Goal: Navigation & Orientation: Understand site structure

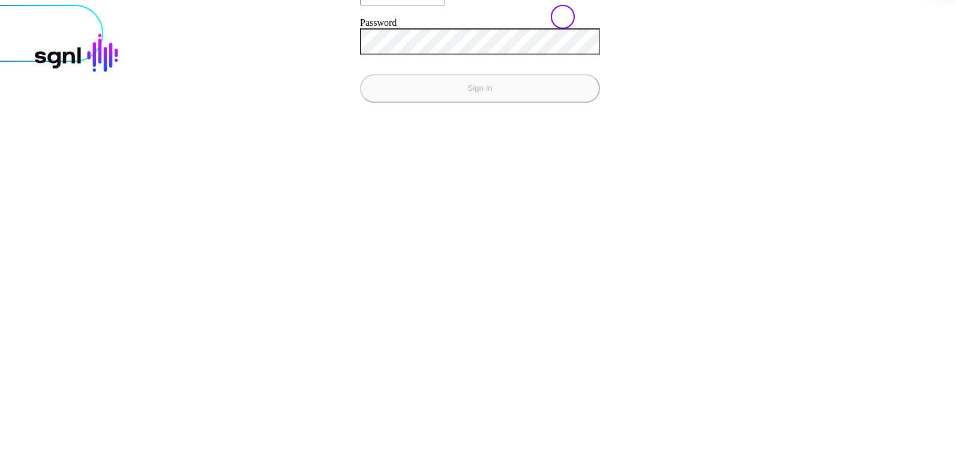
type input "**********"
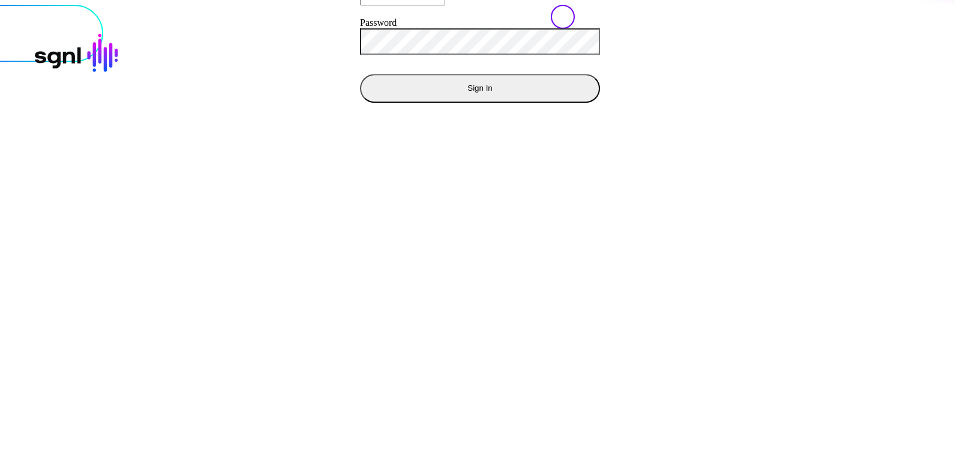
click at [360, 74] on button "Sign In" at bounding box center [480, 88] width 240 height 29
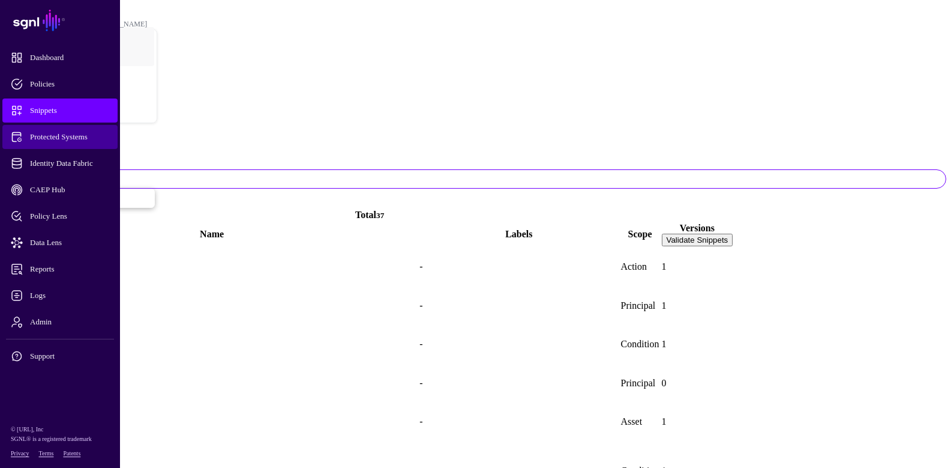
click at [65, 138] on span "Protected Systems" at bounding box center [70, 137] width 118 height 12
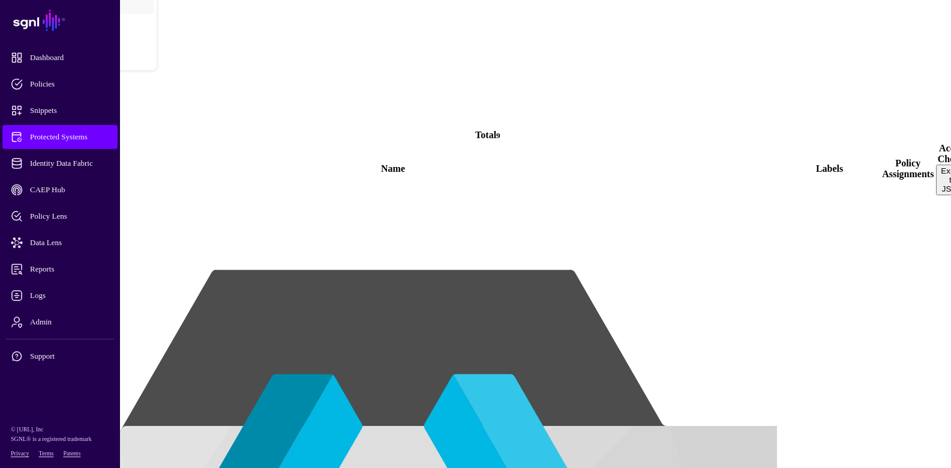
scroll to position [53, 0]
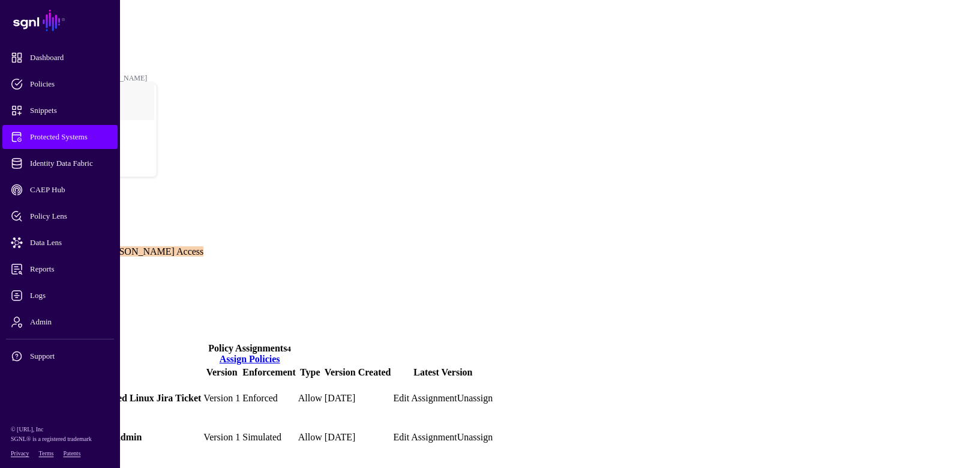
click at [60, 310] on link "Settings" at bounding box center [44, 315] width 31 height 10
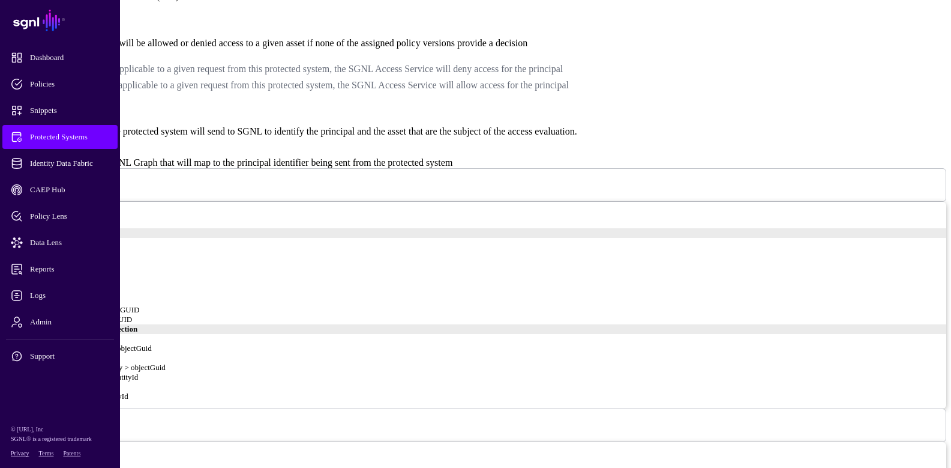
scroll to position [960, 0]
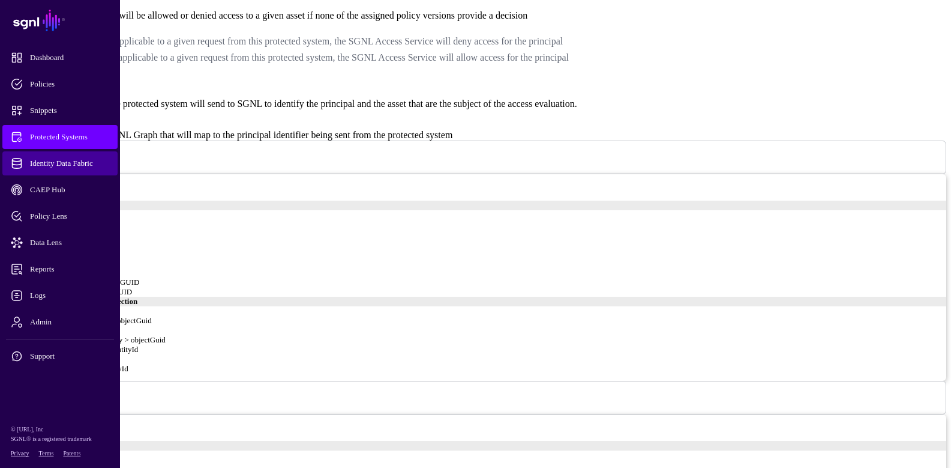
click at [78, 166] on span "Identity Data Fabric" at bounding box center [70, 163] width 118 height 12
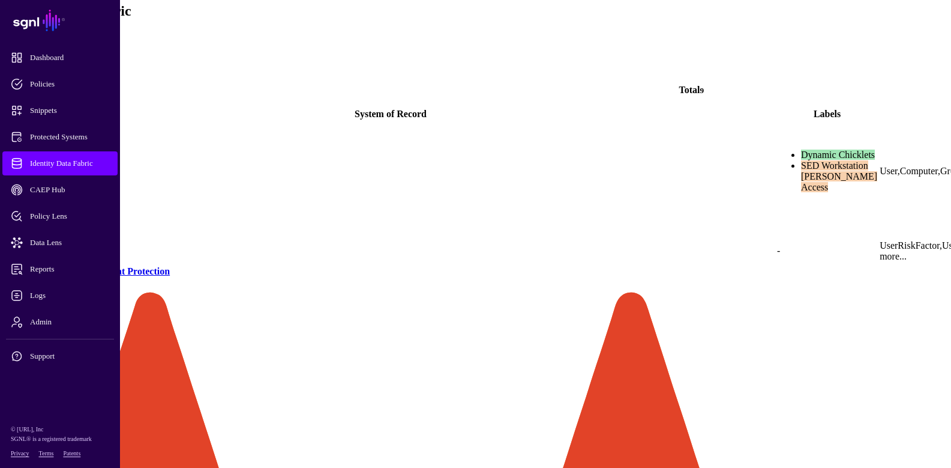
scroll to position [148, 0]
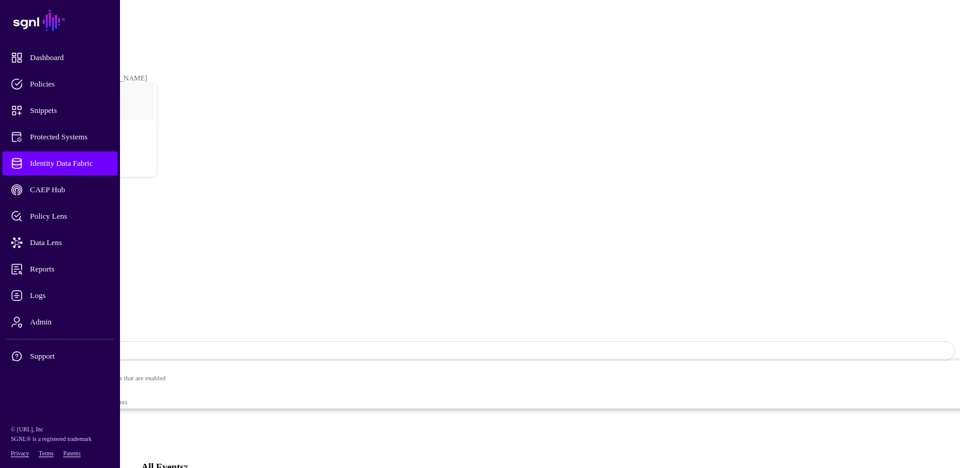
click at [81, 429] on link "Relationships" at bounding box center [55, 434] width 52 height 10
click at [60, 439] on link "Settings" at bounding box center [44, 444] width 31 height 10
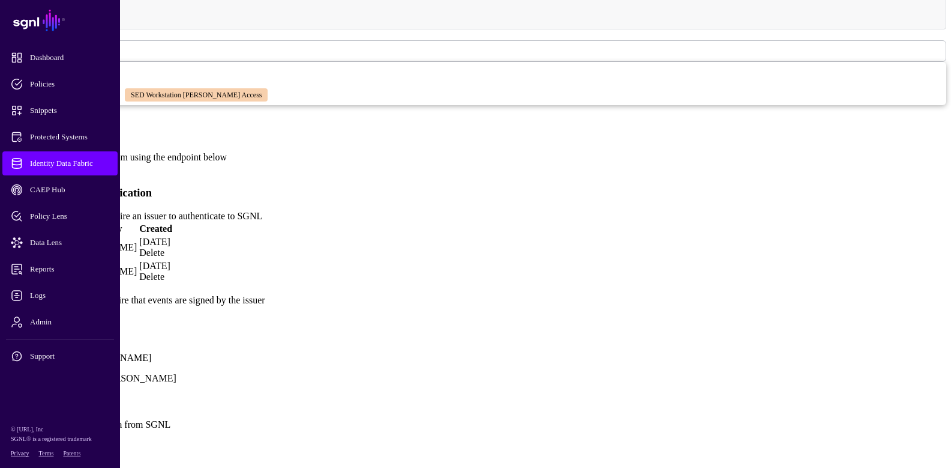
scroll to position [828, 0]
click at [87, 165] on span "Identity Data Fabric" at bounding box center [70, 163] width 118 height 12
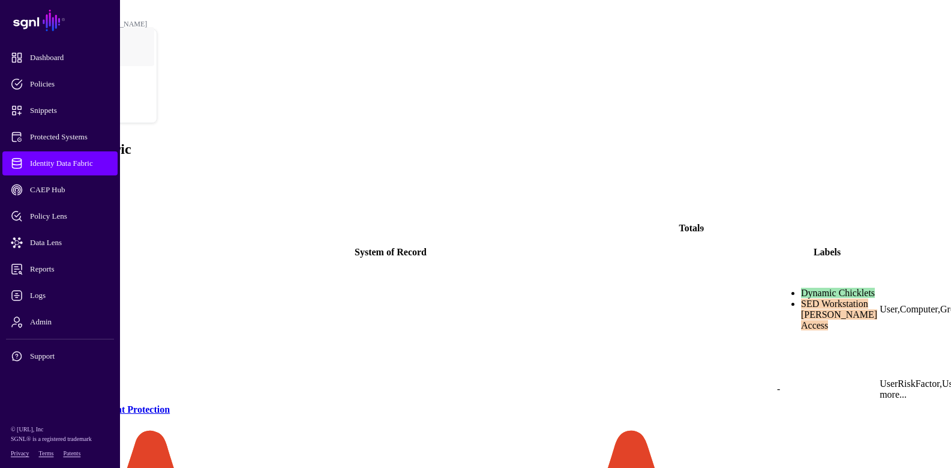
click at [74, 324] on link "Active Directory" at bounding box center [41, 329] width 68 height 10
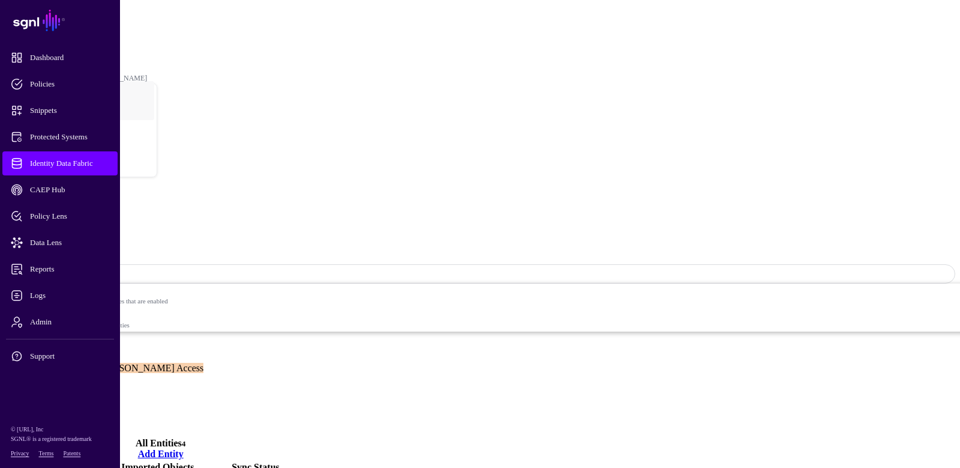
click at [60, 415] on link "Settings" at bounding box center [44, 420] width 31 height 10
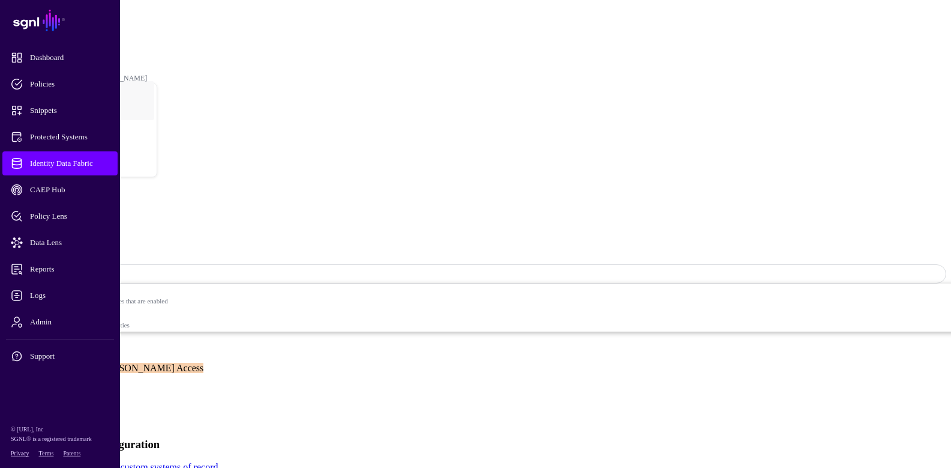
click at [68, 405] on link "Visualizer" at bounding box center [48, 410] width 39 height 10
click at [104, 463] on span at bounding box center [104, 468] width 0 height 10
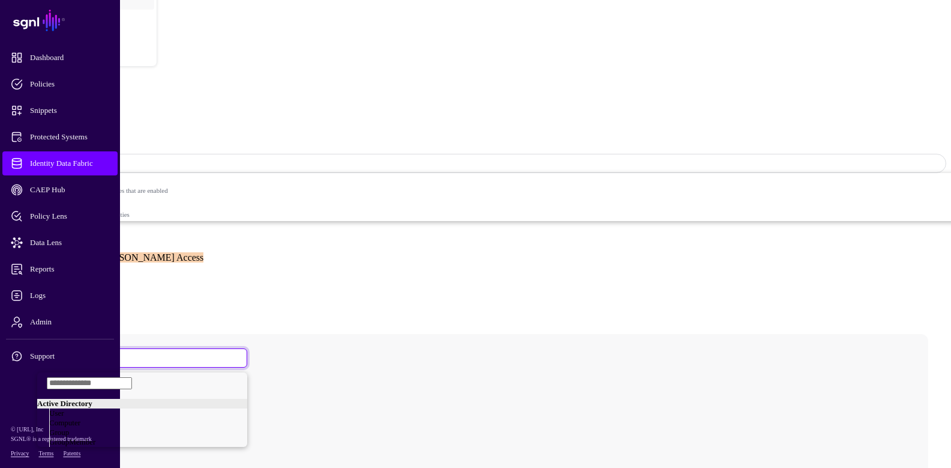
scroll to position [133, 0]
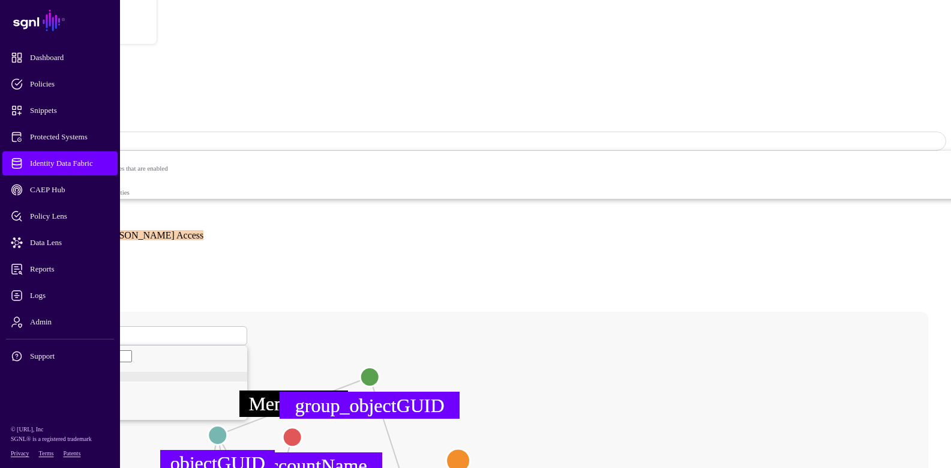
drag, startPoint x: 623, startPoint y: 272, endPoint x: 732, endPoint y: 268, distance: 109.9
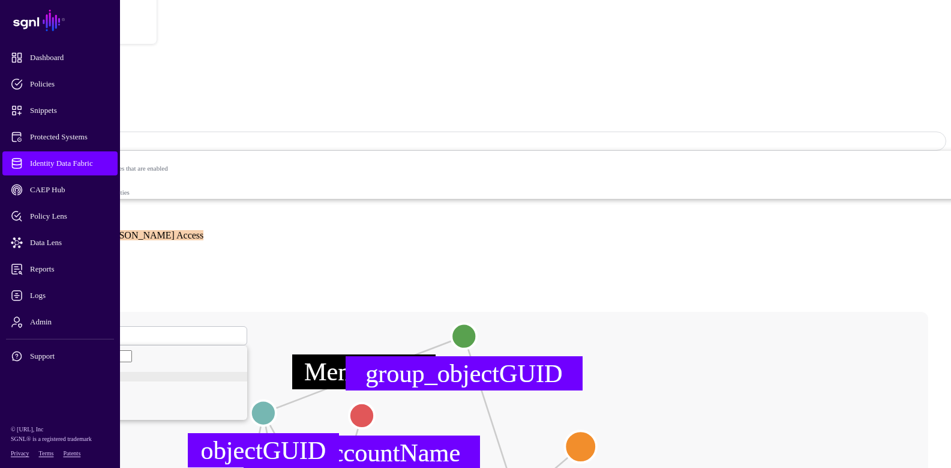
drag, startPoint x: 660, startPoint y: 256, endPoint x: 800, endPoint y: 271, distance: 141.2
click at [597, 430] on circle at bounding box center [581, 446] width 32 height 32
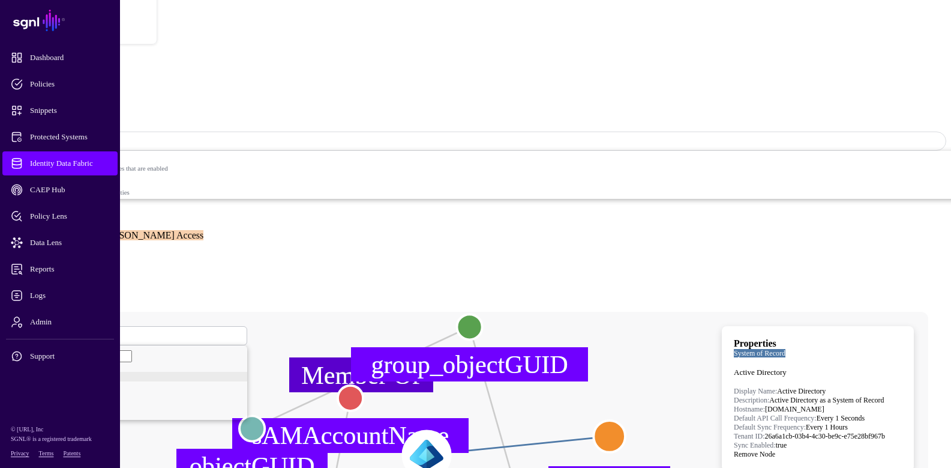
drag, startPoint x: 553, startPoint y: 267, endPoint x: 523, endPoint y: 164, distance: 106.8
click at [450, 430] on image at bounding box center [426, 453] width 47 height 47
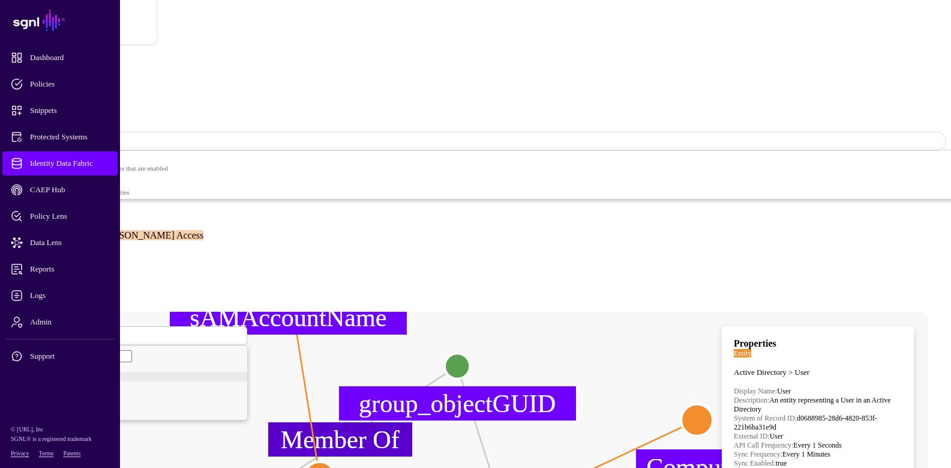
drag, startPoint x: 439, startPoint y: 277, endPoint x: 439, endPoint y: 194, distance: 83.4
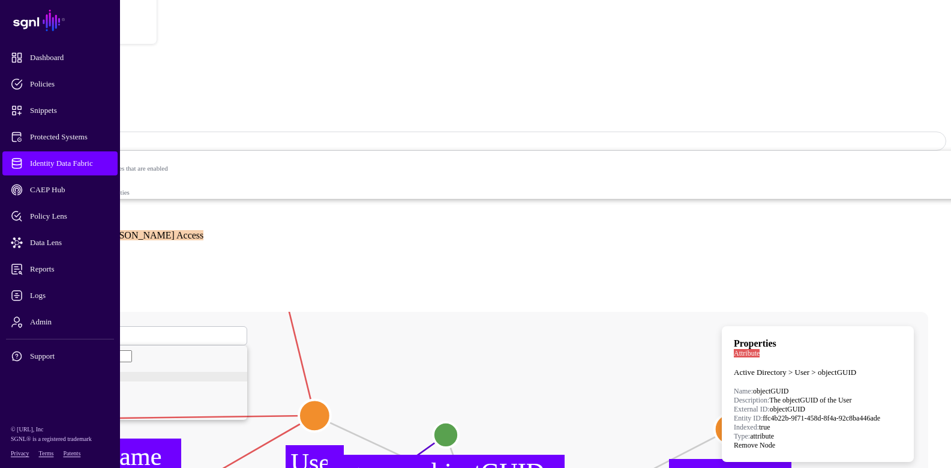
drag, startPoint x: 465, startPoint y: 342, endPoint x: 241, endPoint y: 236, distance: 248.4
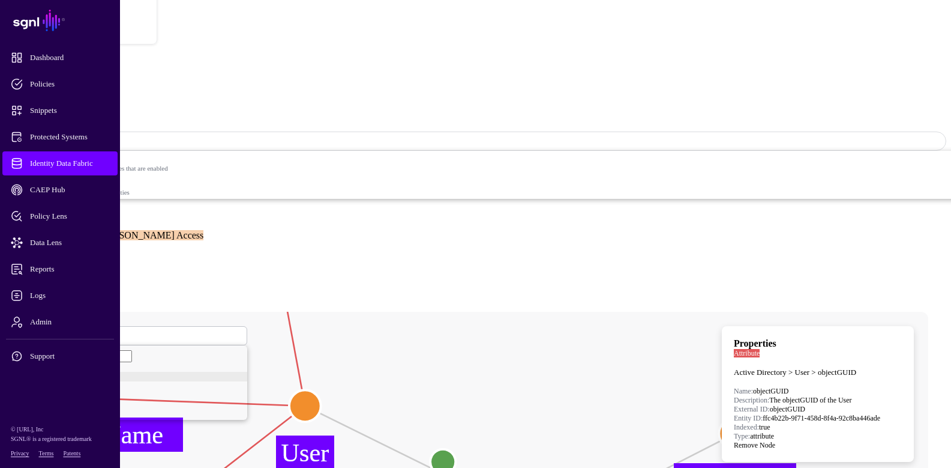
drag, startPoint x: 349, startPoint y: 322, endPoint x: 453, endPoint y: 345, distance: 106.2
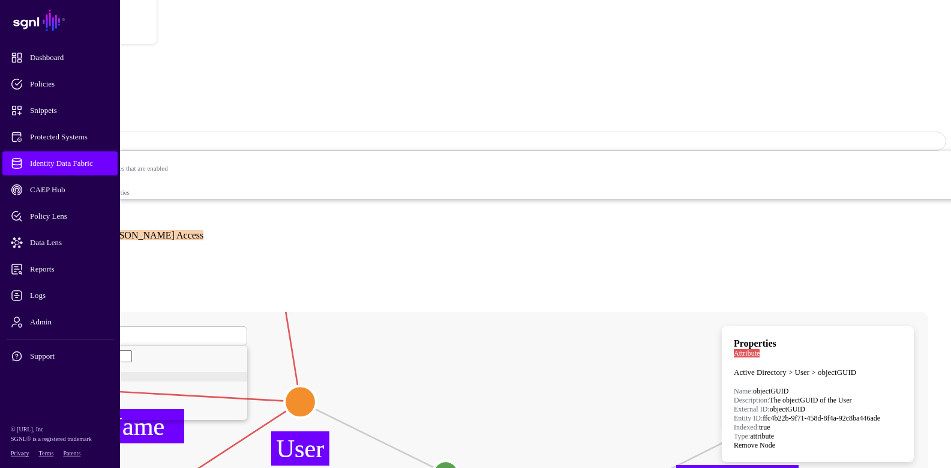
drag, startPoint x: 263, startPoint y: 274, endPoint x: 387, endPoint y: 211, distance: 139.1
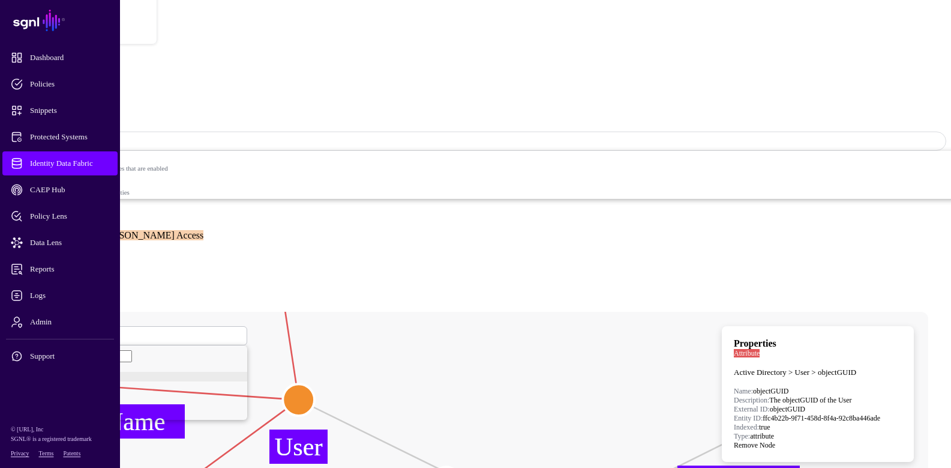
click at [315, 384] on circle at bounding box center [299, 400] width 32 height 32
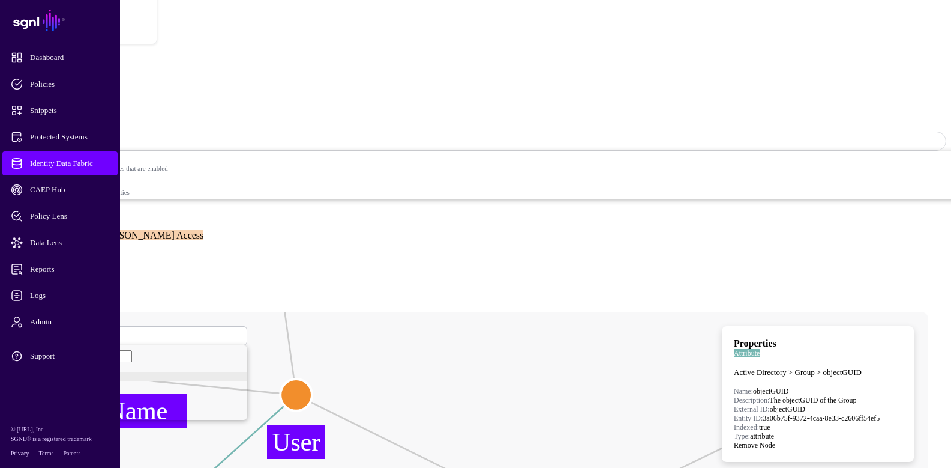
drag, startPoint x: 412, startPoint y: 345, endPoint x: 418, endPoint y: 282, distance: 63.9
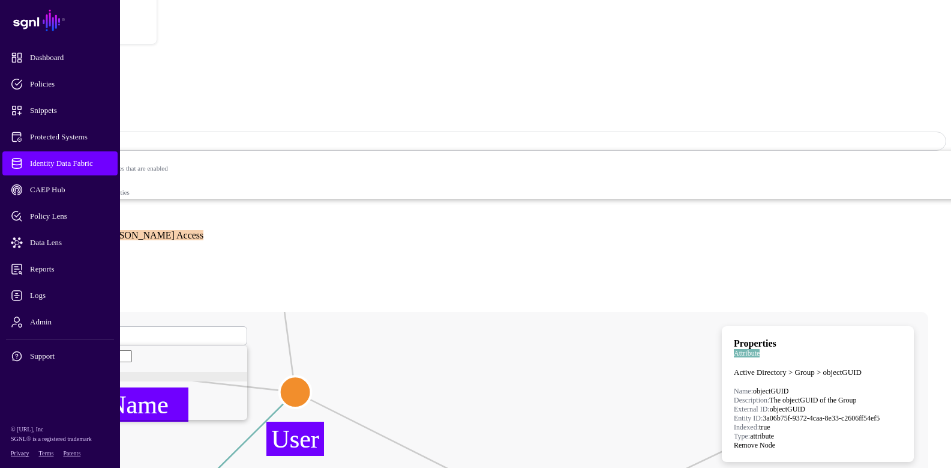
click at [312, 376] on circle at bounding box center [296, 392] width 32 height 32
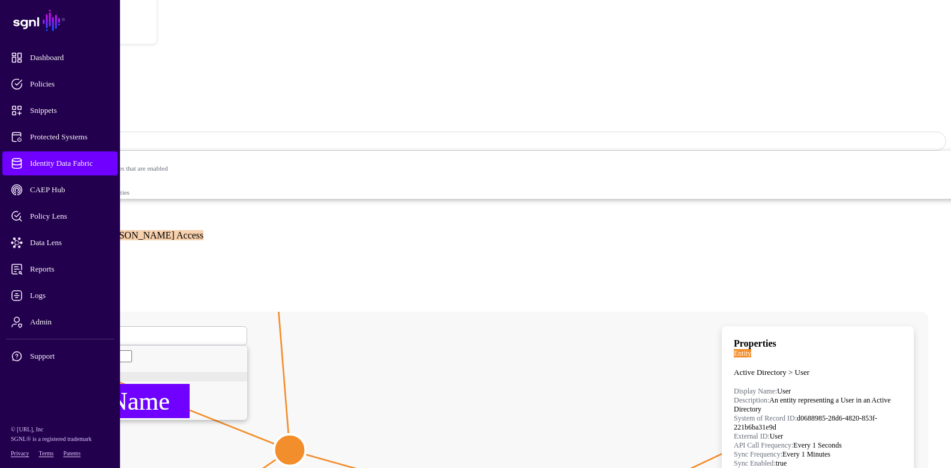
drag, startPoint x: 409, startPoint y: 112, endPoint x: 404, endPoint y: 170, distance: 57.9
click at [306, 433] on circle at bounding box center [290, 449] width 32 height 32
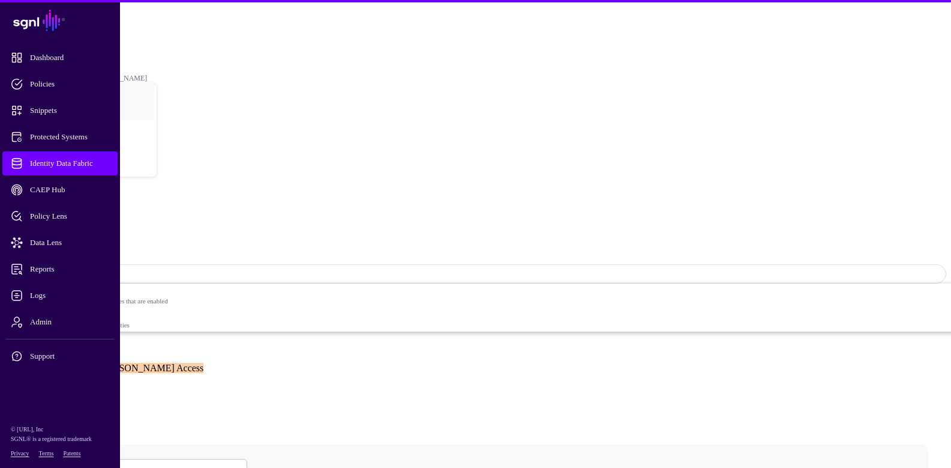
scroll to position [133, 0]
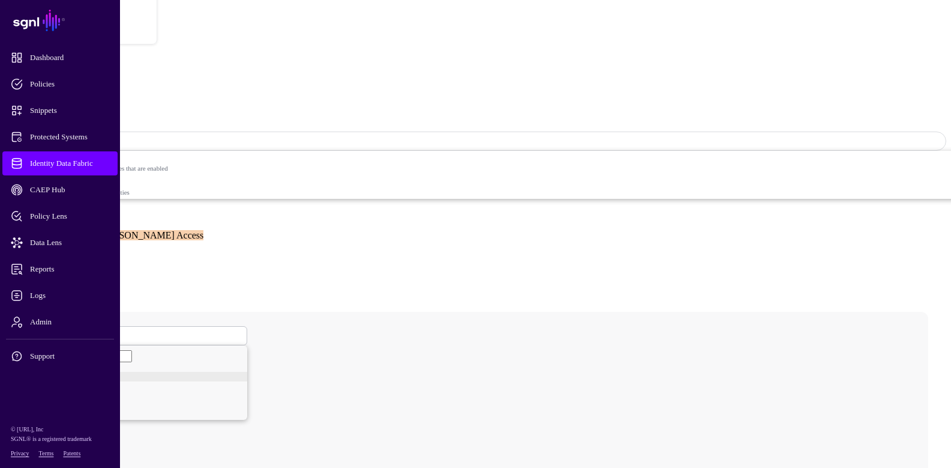
drag, startPoint x: 89, startPoint y: 161, endPoint x: 266, endPoint y: 174, distance: 177.6
click at [89, 161] on span "Identity Data Fabric" at bounding box center [70, 163] width 118 height 12
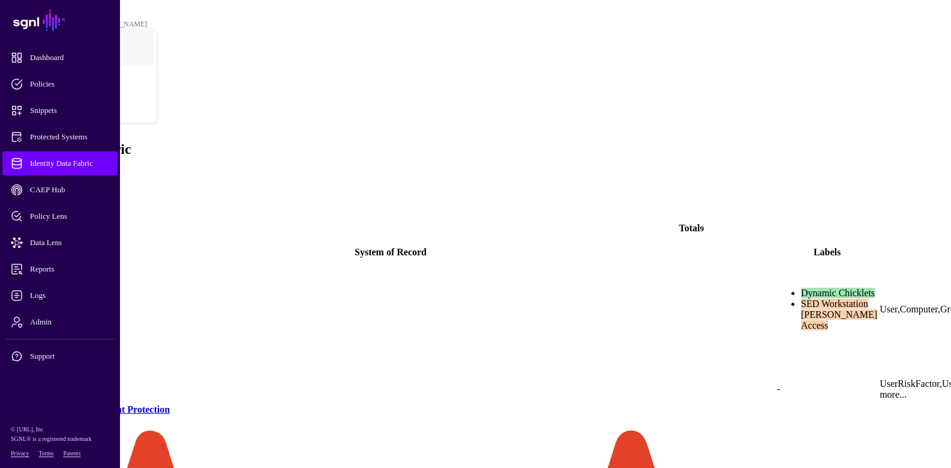
click at [74, 324] on link "Active Directory" at bounding box center [41, 329] width 68 height 10
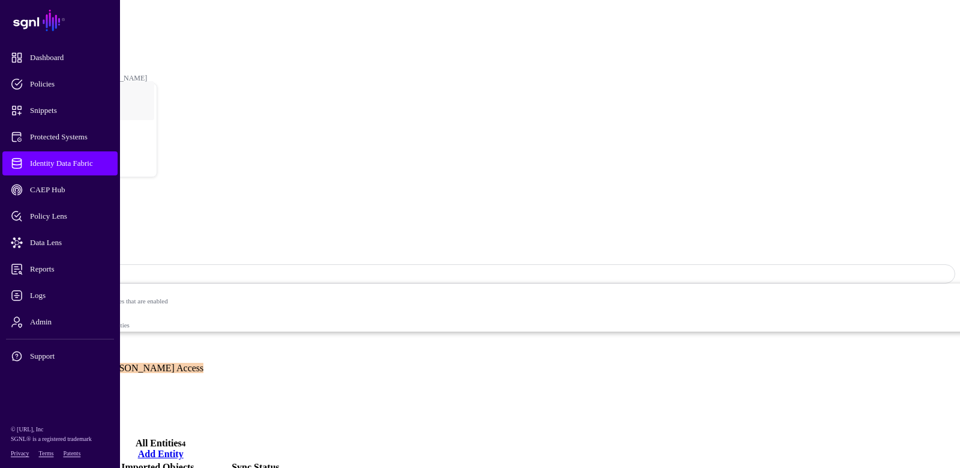
click at [60, 415] on link "Settings" at bounding box center [44, 420] width 31 height 10
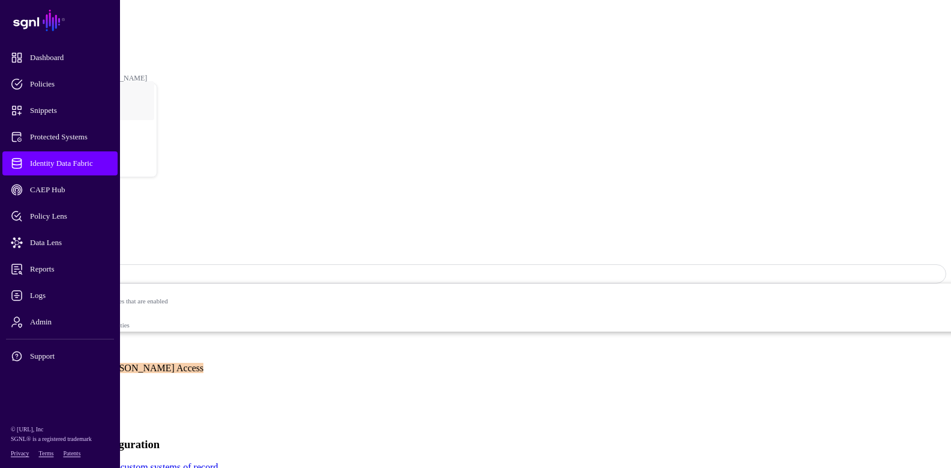
click at [58, 383] on link "Entities" at bounding box center [43, 388] width 29 height 10
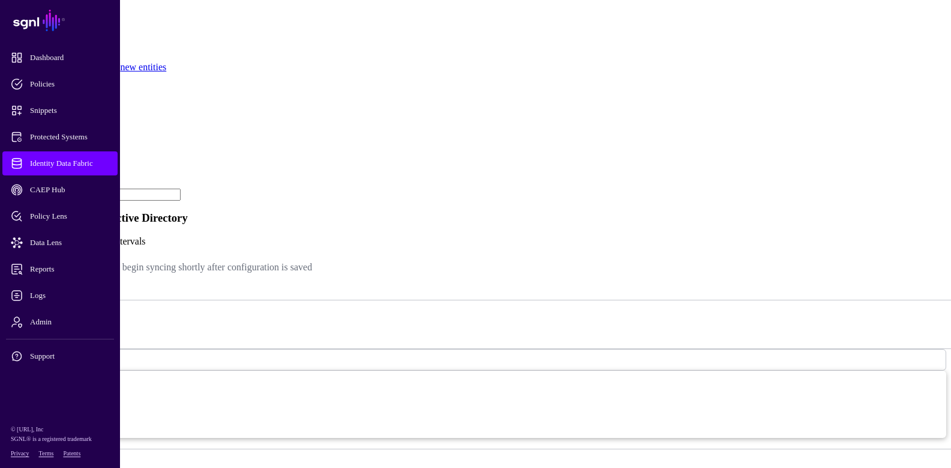
scroll to position [300, 0]
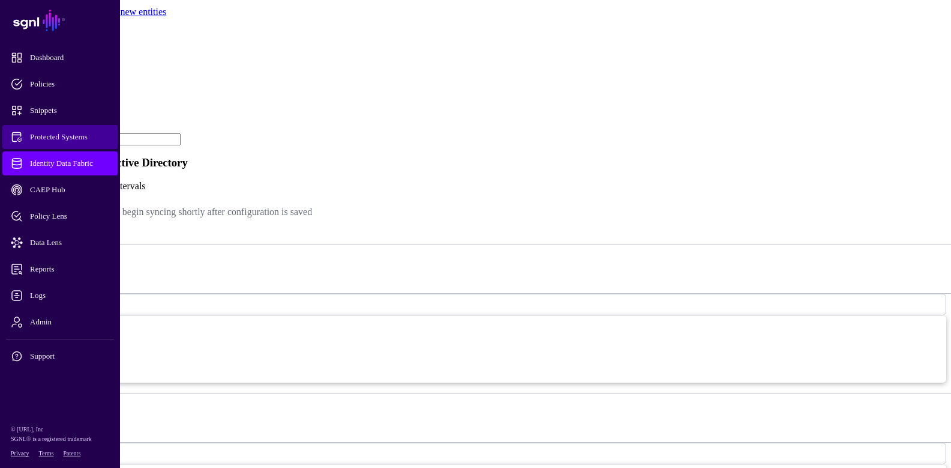
click at [64, 137] on span "Protected Systems" at bounding box center [70, 137] width 118 height 12
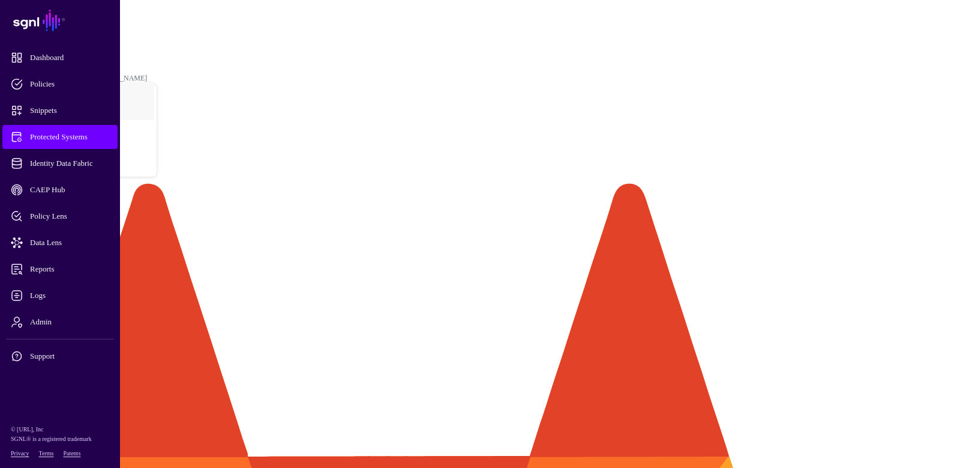
drag, startPoint x: 234, startPoint y: 109, endPoint x: 252, endPoint y: 219, distance: 111.8
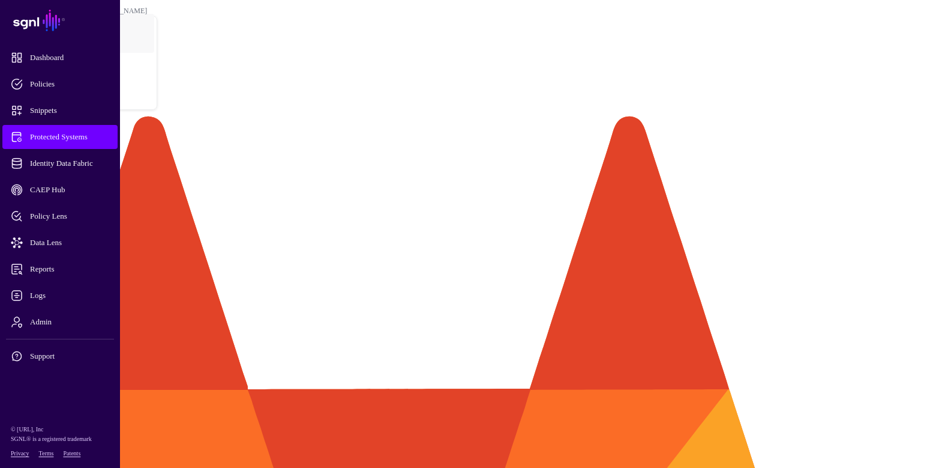
scroll to position [60, 0]
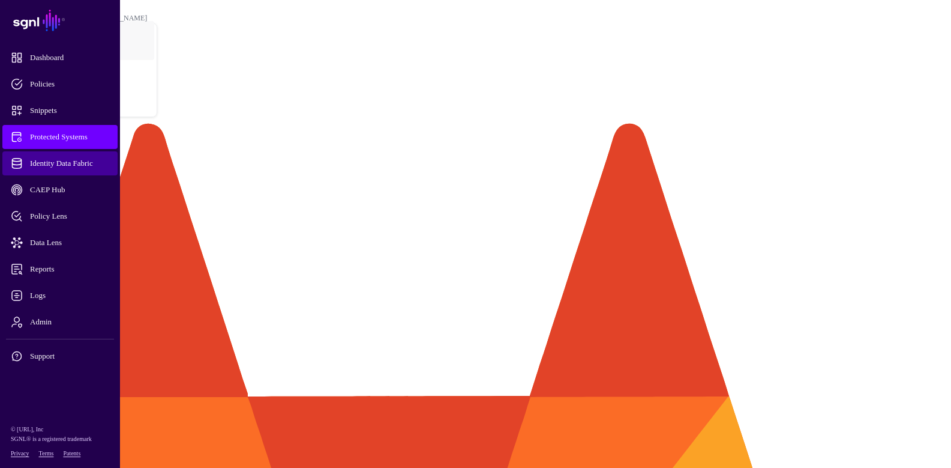
click at [58, 163] on span "Identity Data Fabric" at bounding box center [70, 163] width 118 height 12
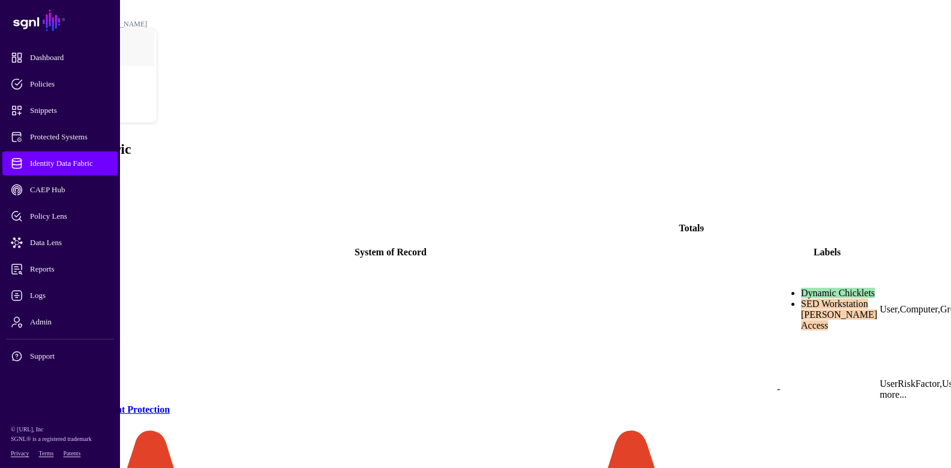
click at [74, 324] on link "Active Directory" at bounding box center [41, 329] width 68 height 10
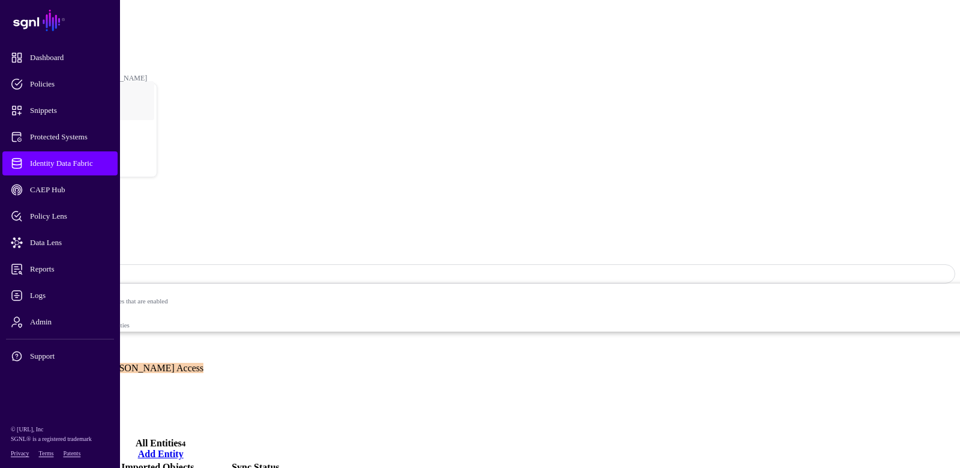
click at [81, 394] on link "Relationships" at bounding box center [55, 399] width 52 height 10
